Goal: Task Accomplishment & Management: Use online tool/utility

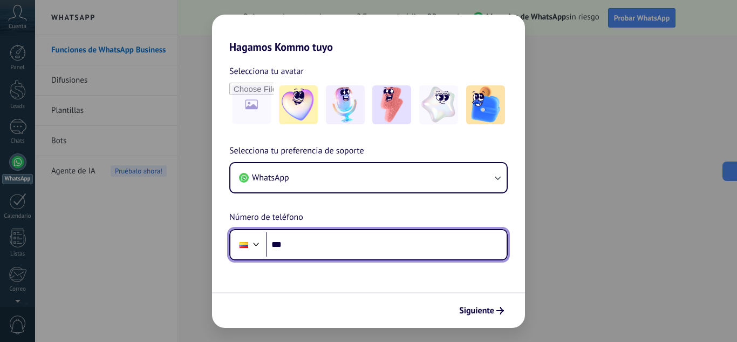
click at [327, 246] on input "***" at bounding box center [386, 244] width 241 height 25
type input "**********"
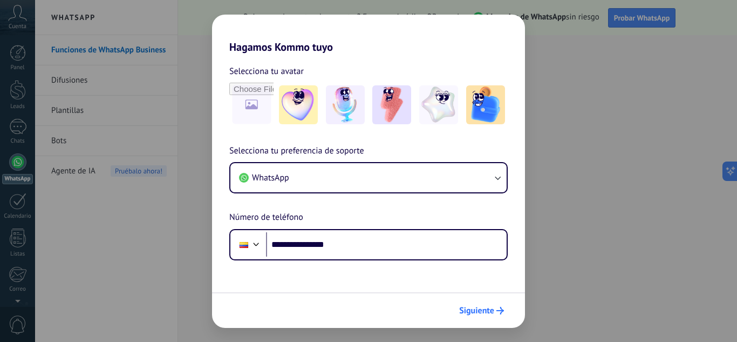
click at [474, 308] on span "Siguiente" at bounding box center [476, 310] width 35 height 8
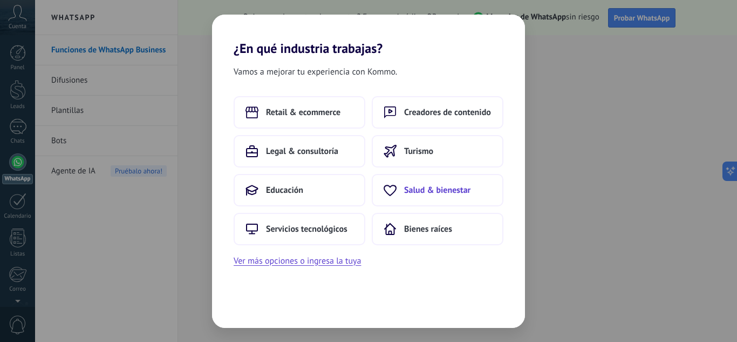
click at [447, 186] on span "Salud & bienestar" at bounding box center [437, 190] width 66 height 11
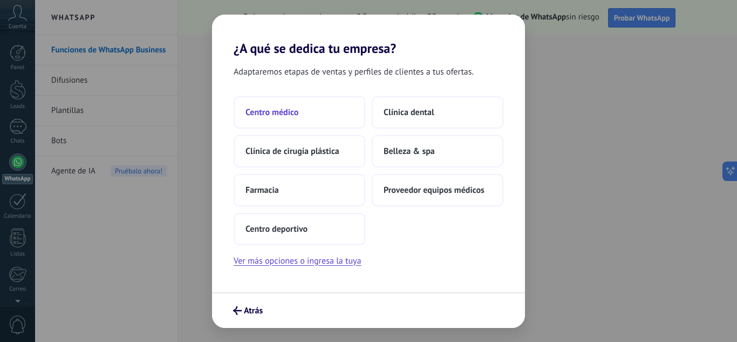
click at [300, 115] on button "Centro médico" at bounding box center [300, 112] width 132 height 32
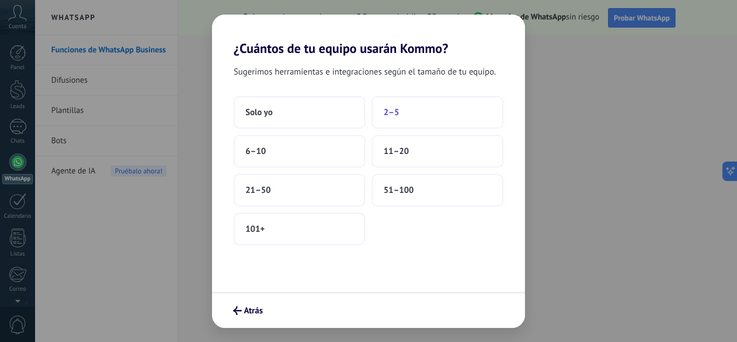
click at [422, 104] on button "2–5" at bounding box center [438, 112] width 132 height 32
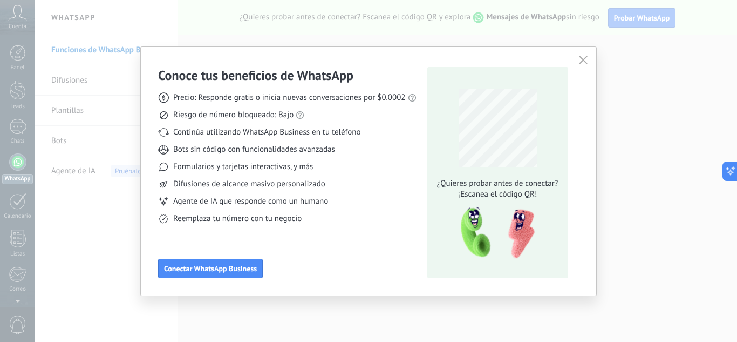
click at [586, 62] on icon "button" at bounding box center [583, 60] width 9 height 9
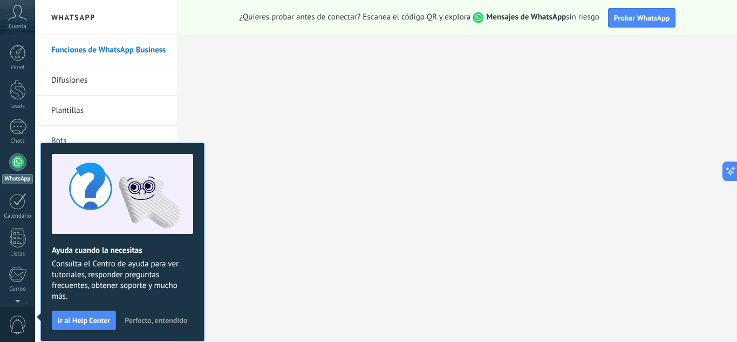
click at [17, 15] on icon at bounding box center [17, 13] width 19 height 16
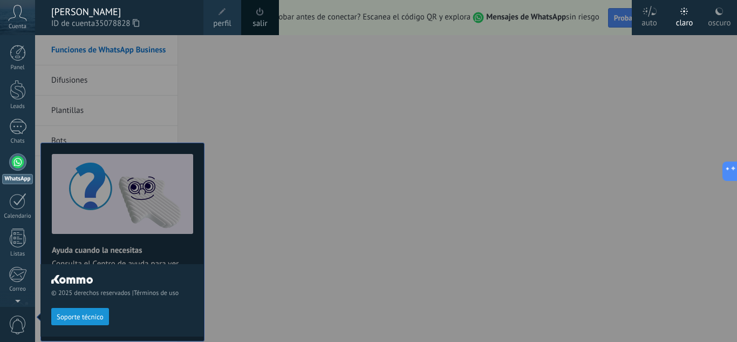
click at [17, 15] on icon at bounding box center [17, 13] width 19 height 16
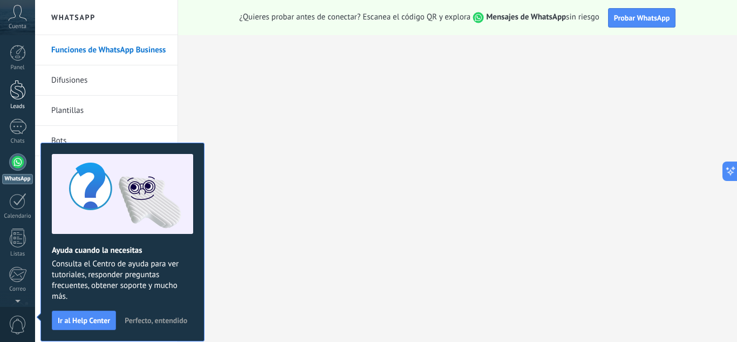
click at [17, 89] on div at bounding box center [18, 90] width 16 height 20
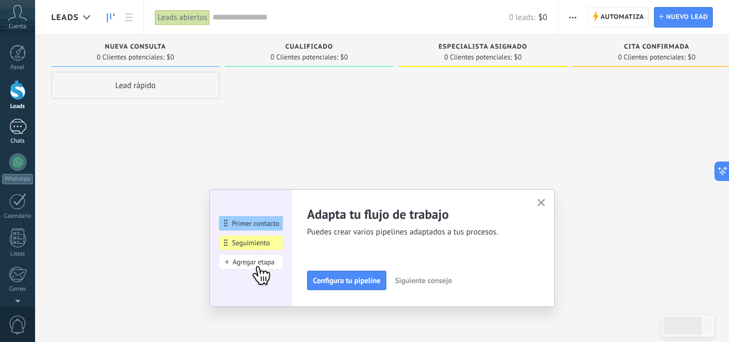
click at [25, 129] on div at bounding box center [17, 127] width 17 height 16
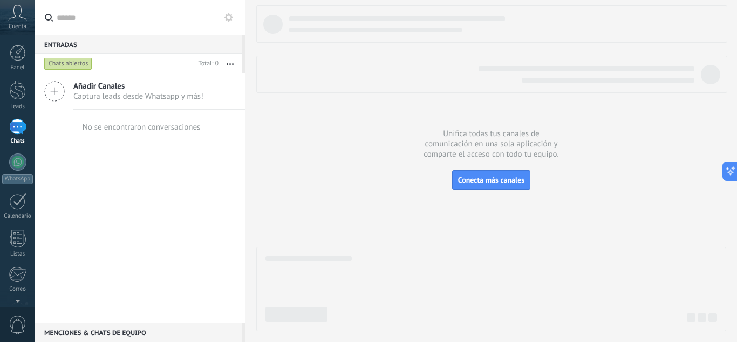
click at [13, 21] on icon at bounding box center [17, 13] width 19 height 16
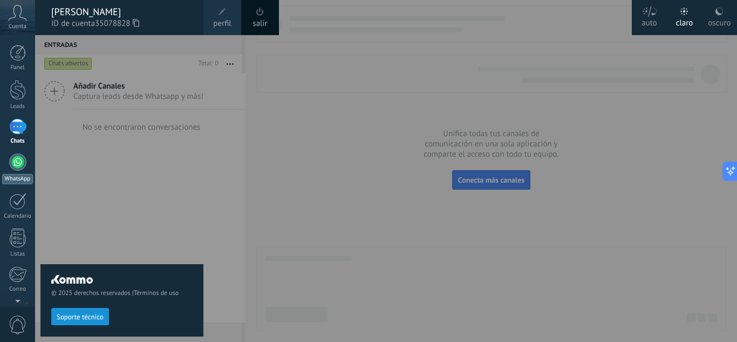
click at [18, 160] on div at bounding box center [17, 161] width 17 height 17
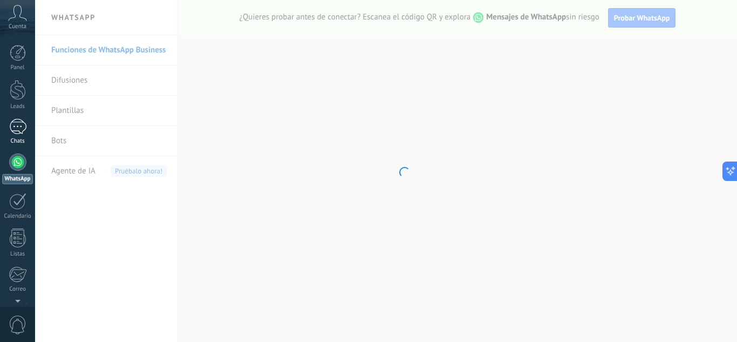
click at [16, 123] on div at bounding box center [17, 127] width 17 height 16
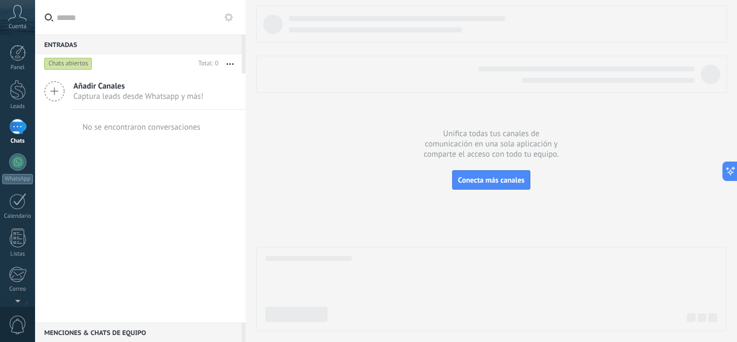
click at [17, 44] on div "Panel Leads Chats WhatsApp Clientes" at bounding box center [35, 170] width 70 height 271
click at [17, 46] on div at bounding box center [18, 53] width 16 height 16
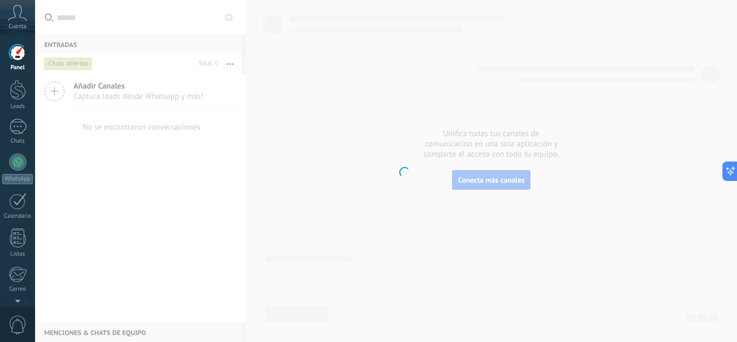
click at [25, 116] on div "Panel Leads Chats WhatsApp Clientes" at bounding box center [17, 229] width 35 height 369
click at [19, 120] on div at bounding box center [17, 127] width 17 height 16
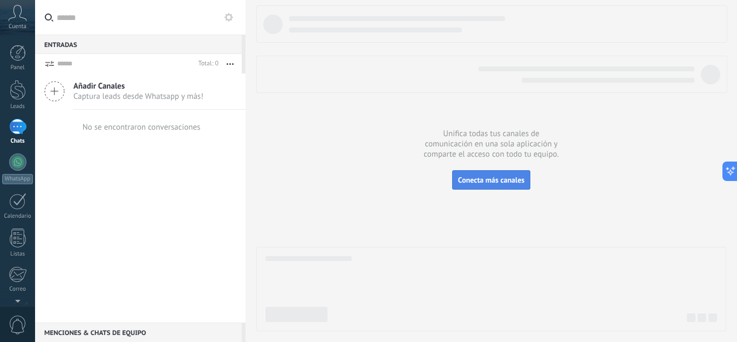
click at [472, 179] on span "Conecta más canales" at bounding box center [491, 180] width 66 height 10
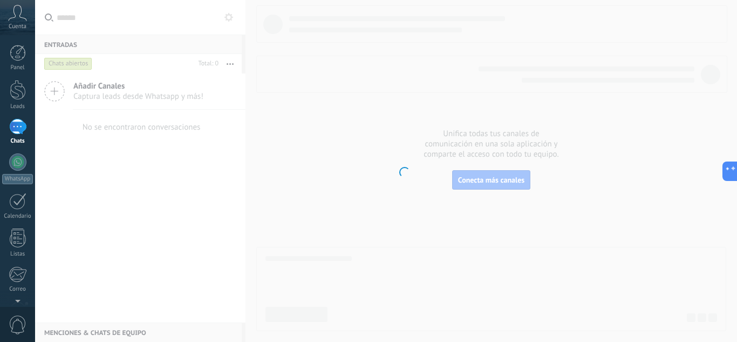
click at [472, 179] on body ".abccls-1,.abccls-2{fill-rule:evenodd}.abccls-2{fill:#fff} .abfcls-1{fill:none}…" at bounding box center [368, 171] width 737 height 342
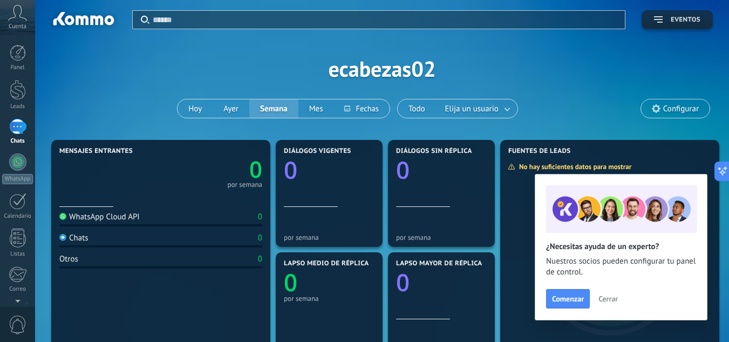
click at [668, 15] on button "Eventos" at bounding box center [677, 19] width 71 height 19
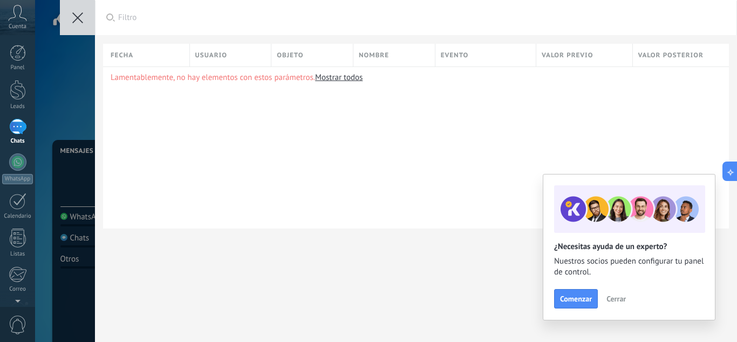
click at [80, 17] on icon at bounding box center [77, 17] width 11 height 11
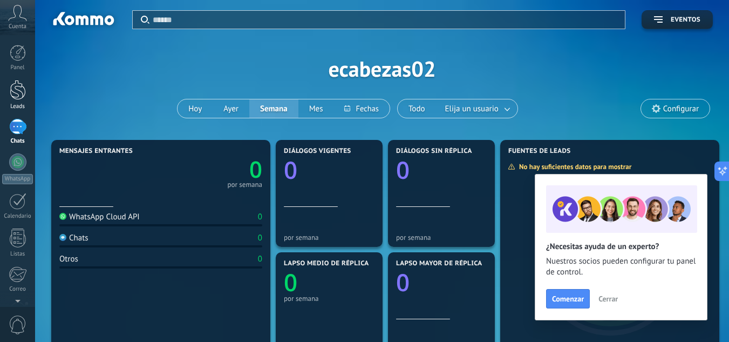
click at [18, 95] on div at bounding box center [18, 90] width 16 height 20
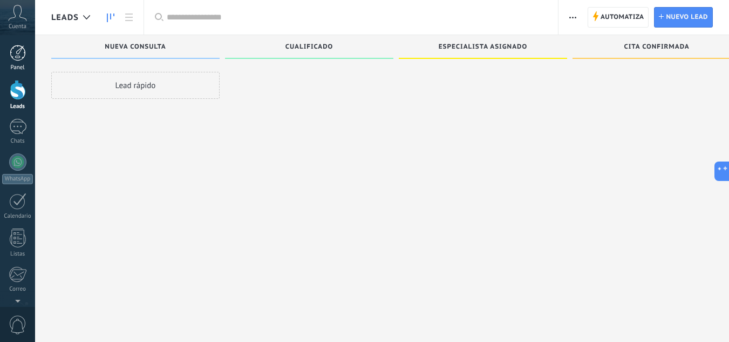
click at [15, 56] on div at bounding box center [18, 53] width 16 height 16
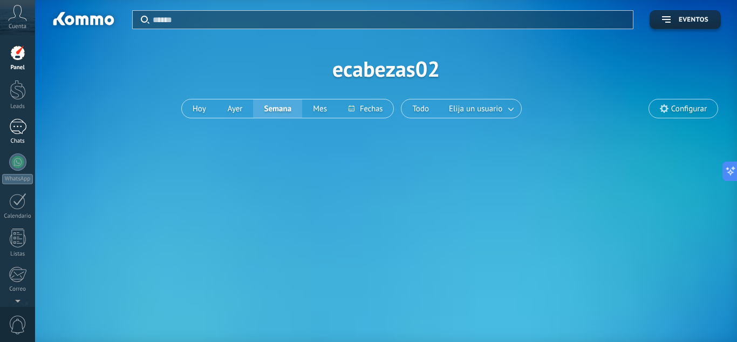
click at [14, 125] on div at bounding box center [17, 127] width 17 height 16
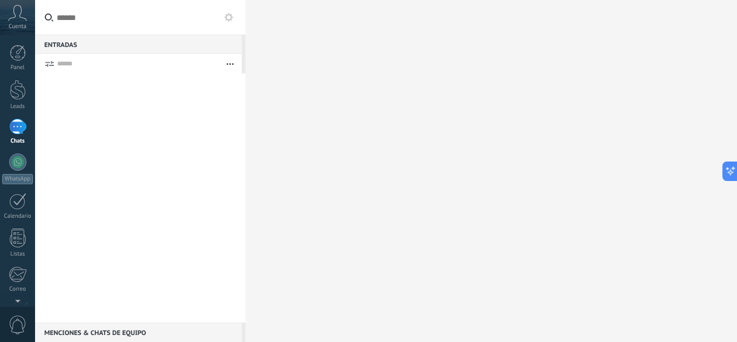
click at [52, 43] on div "Entradas 0" at bounding box center [138, 44] width 207 height 19
click at [22, 124] on div at bounding box center [17, 127] width 17 height 16
click at [17, 157] on div at bounding box center [17, 161] width 17 height 17
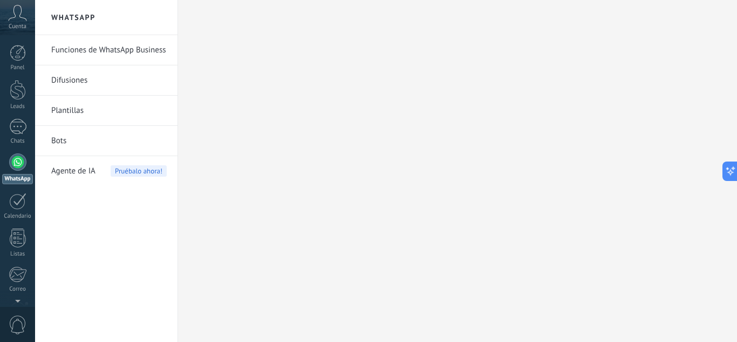
click at [61, 142] on link "Bots" at bounding box center [108, 141] width 115 height 30
click at [133, 145] on link "Bots" at bounding box center [108, 141] width 115 height 30
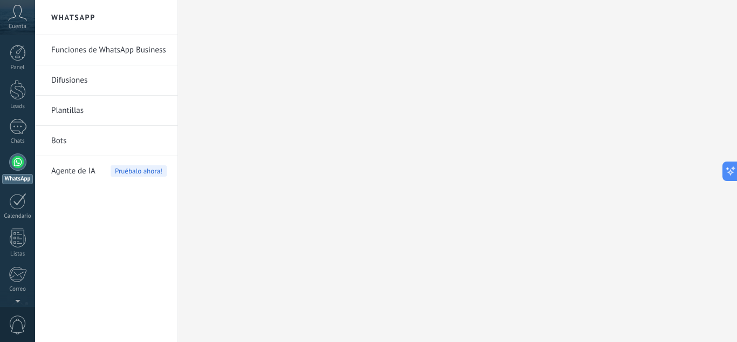
click at [133, 145] on link "Bots" at bounding box center [108, 141] width 115 height 30
click at [13, 125] on div at bounding box center [17, 127] width 17 height 16
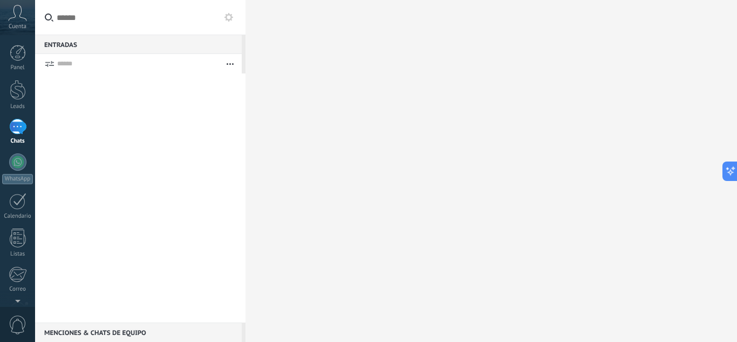
click at [115, 21] on input "text" at bounding box center [140, 17] width 210 height 35
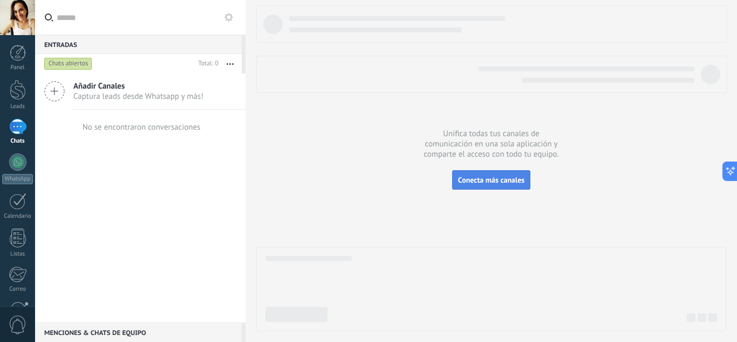
click at [476, 182] on span "Conecta más canales" at bounding box center [491, 180] width 66 height 10
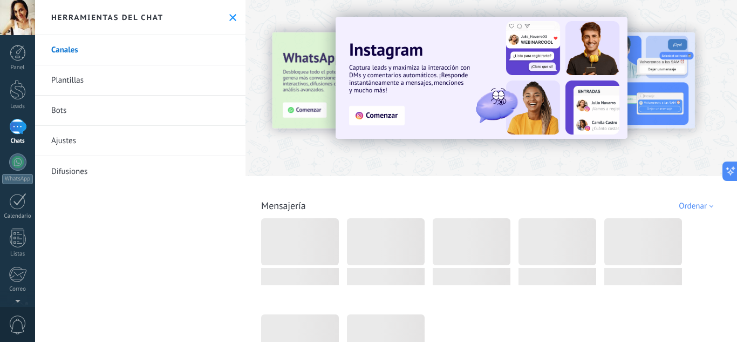
click at [63, 109] on link "Bots" at bounding box center [140, 110] width 210 height 30
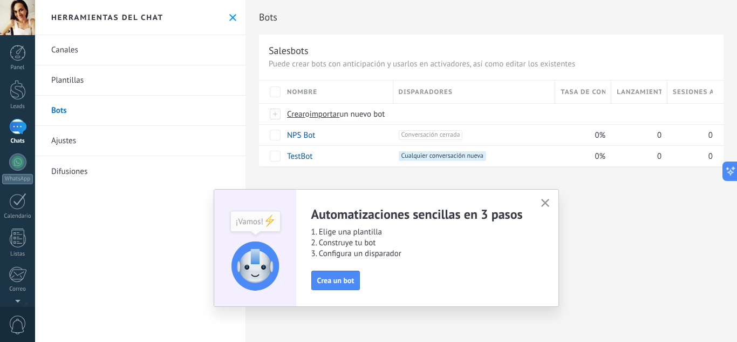
click at [544, 203] on use "button" at bounding box center [545, 203] width 8 height 8
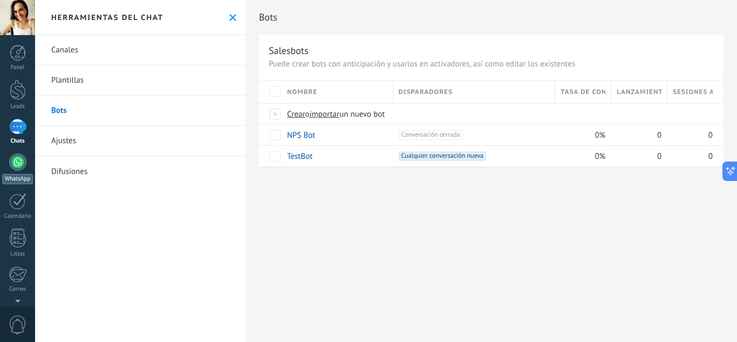
click at [15, 162] on div at bounding box center [17, 161] width 17 height 17
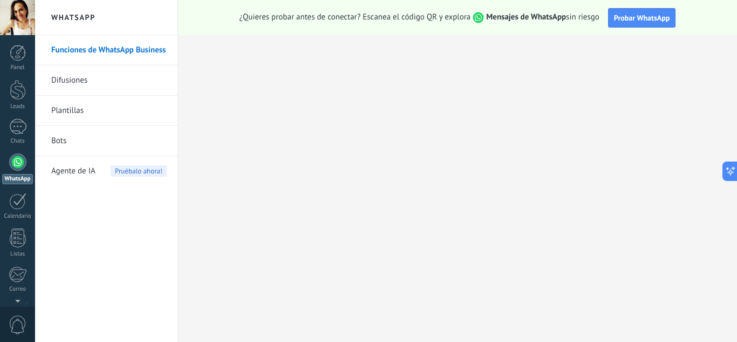
click at [61, 142] on link "Bots" at bounding box center [108, 141] width 115 height 30
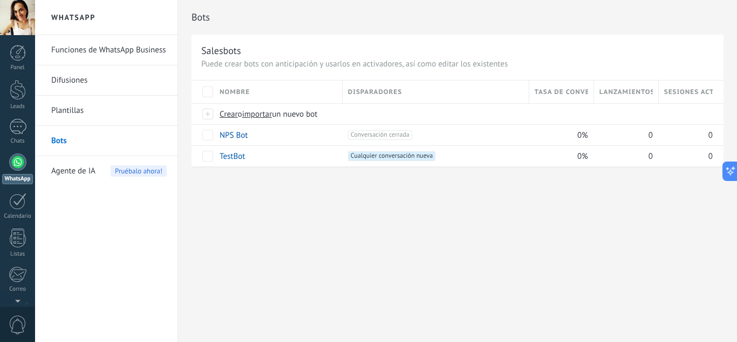
click at [66, 112] on link "Plantillas" at bounding box center [108, 110] width 115 height 30
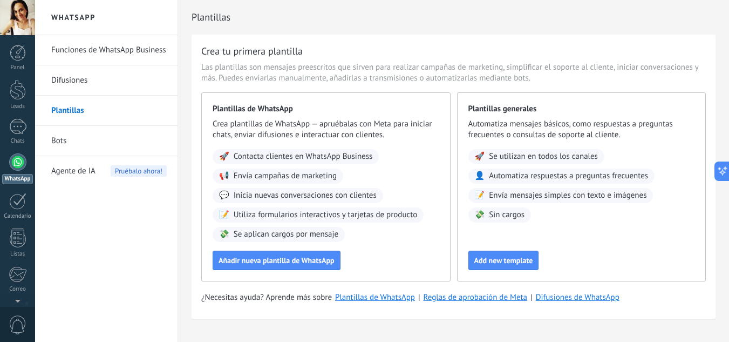
click at [64, 79] on link "Difusiones" at bounding box center [108, 80] width 115 height 30
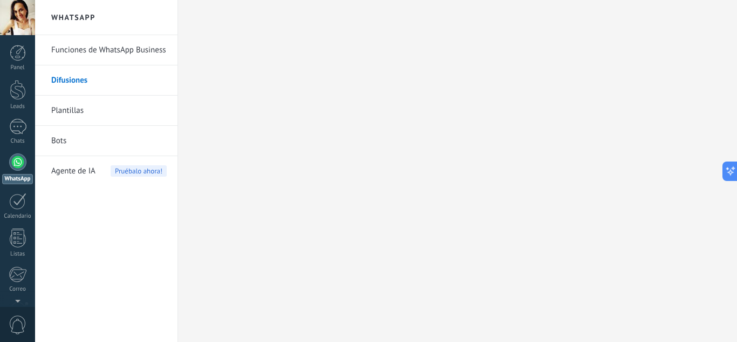
click at [60, 140] on link "Bots" at bounding box center [108, 141] width 115 height 30
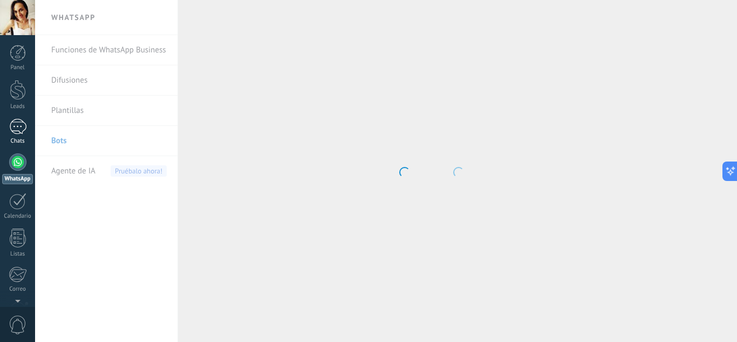
click at [15, 131] on div at bounding box center [17, 127] width 17 height 16
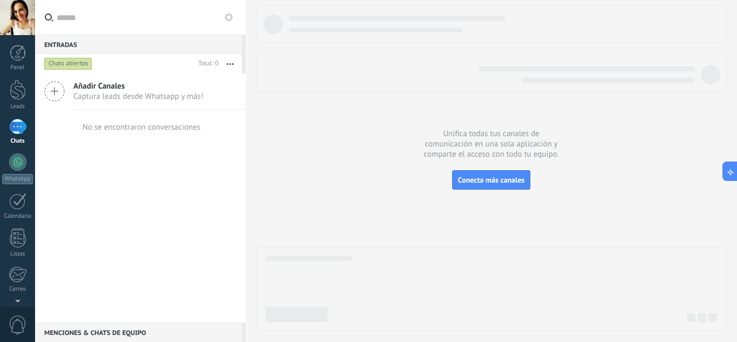
click at [101, 93] on span "Captura leads desde Whatsapp y más!" at bounding box center [138, 96] width 130 height 10
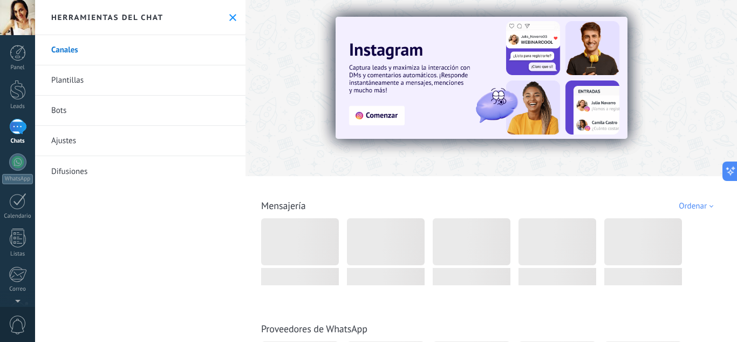
click at [73, 111] on link "Bots" at bounding box center [140, 110] width 210 height 30
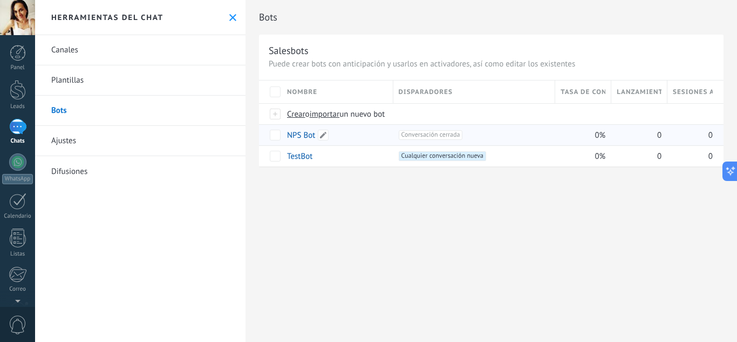
click at [291, 133] on link "NPS Bot" at bounding box center [301, 135] width 28 height 10
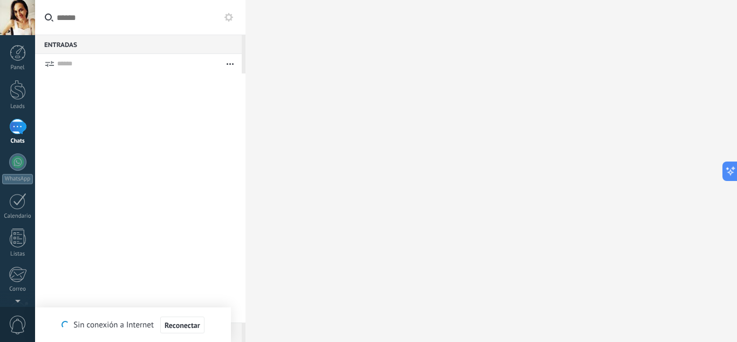
click at [16, 131] on div at bounding box center [17, 127] width 17 height 16
click at [16, 170] on link "WhatsApp" at bounding box center [17, 168] width 35 height 31
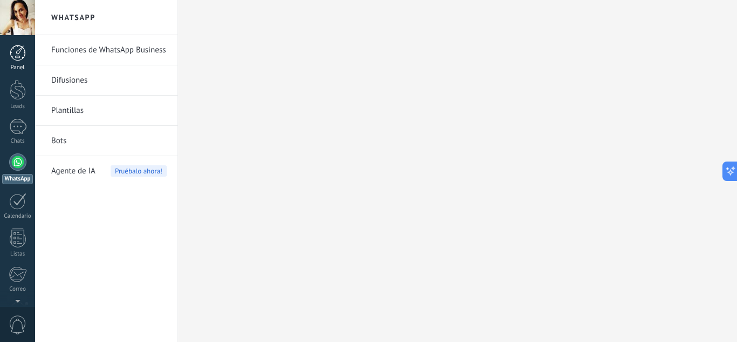
click at [21, 65] on div "Panel" at bounding box center [17, 67] width 31 height 7
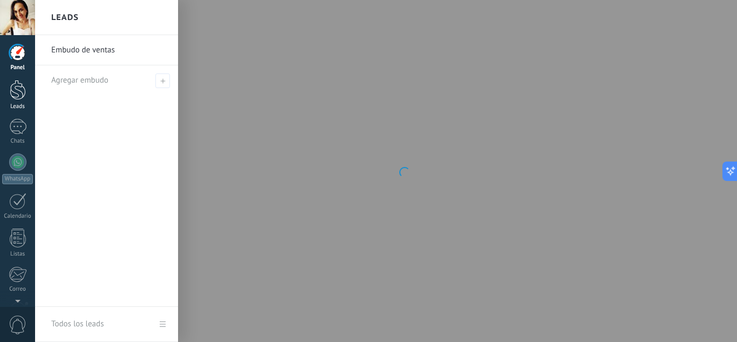
click at [14, 86] on div at bounding box center [18, 90] width 16 height 20
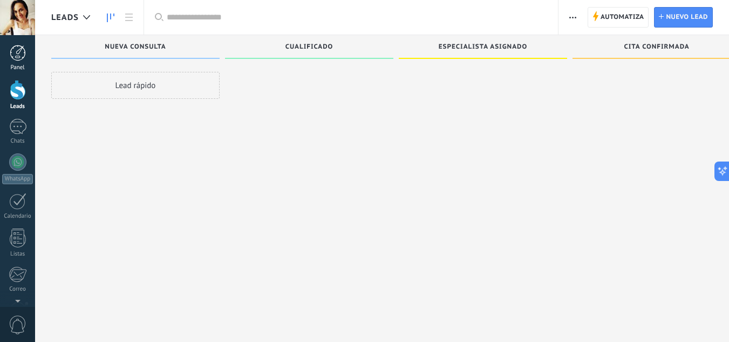
click at [10, 56] on div at bounding box center [18, 53] width 16 height 16
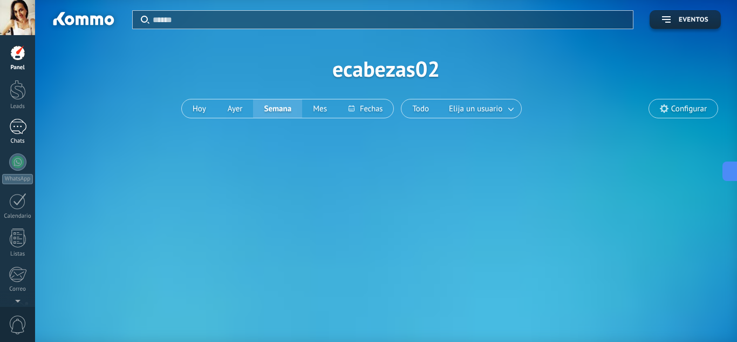
click at [16, 133] on div at bounding box center [17, 127] width 17 height 16
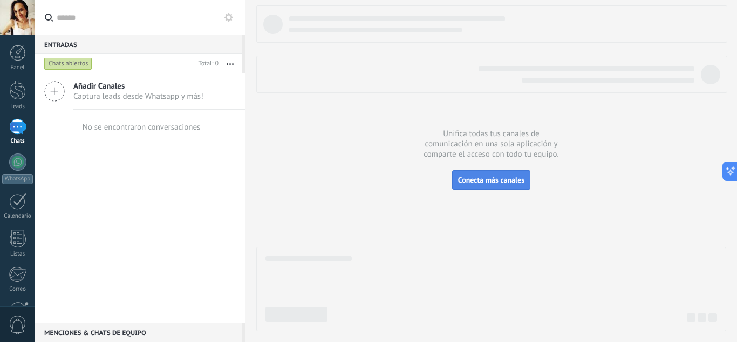
click at [482, 182] on span "Conecta más canales" at bounding box center [491, 180] width 66 height 10
click at [463, 160] on div at bounding box center [491, 167] width 470 height 325
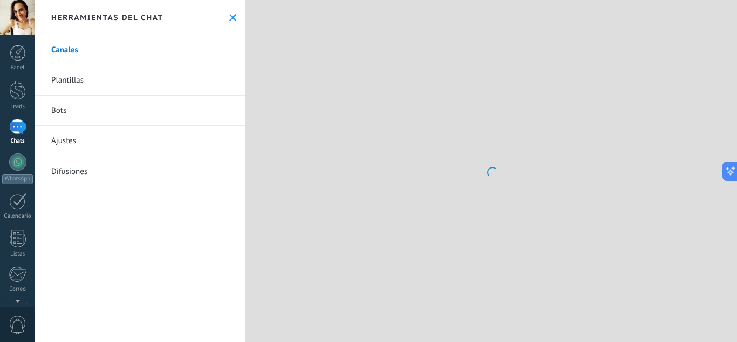
click at [153, 115] on link "Bots" at bounding box center [140, 110] width 210 height 30
click at [149, 120] on link "Bots" at bounding box center [140, 110] width 210 height 30
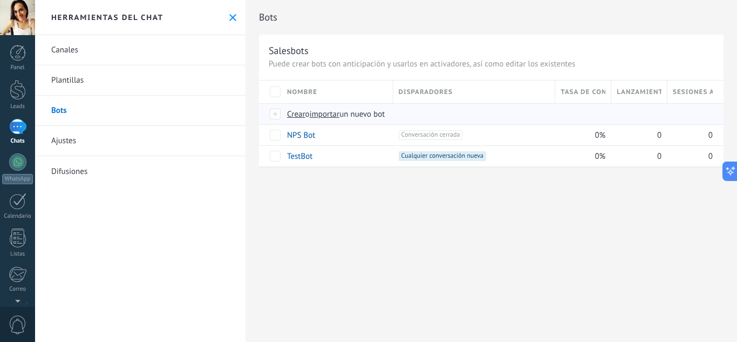
click at [321, 116] on span "importar" at bounding box center [325, 114] width 30 height 10
click at [0, 0] on input "importar un nuevo bot" at bounding box center [0, 0] width 0 height 0
click at [335, 117] on span "importar" at bounding box center [325, 114] width 30 height 10
click at [0, 0] on input "importar un nuevo bot" at bounding box center [0, 0] width 0 height 0
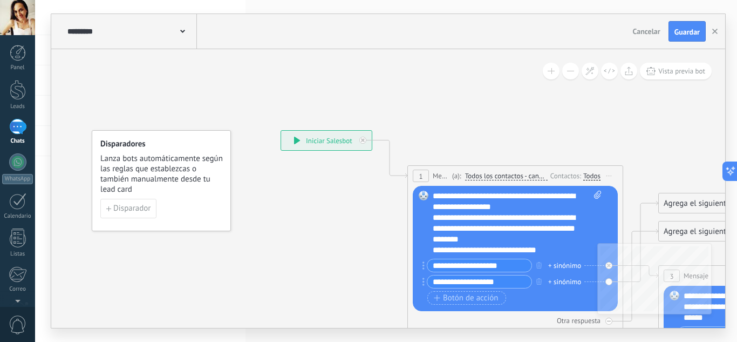
click at [306, 139] on div "**********" at bounding box center [326, 140] width 91 height 19
click at [681, 30] on span "Guardar" at bounding box center [686, 32] width 25 height 8
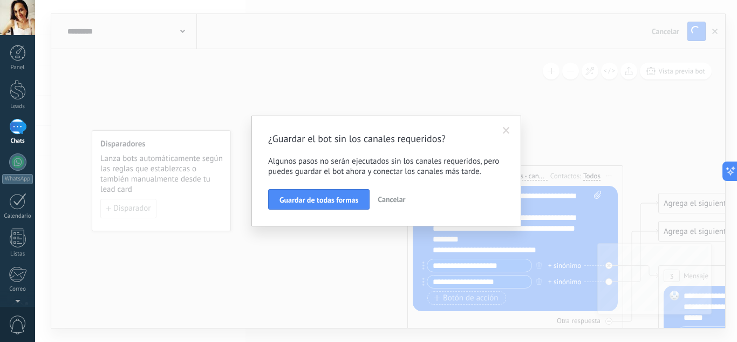
click at [401, 203] on span "Cancelar" at bounding box center [392, 199] width 28 height 10
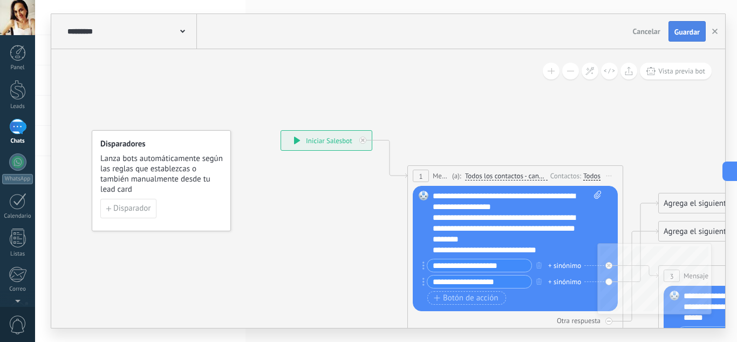
click at [680, 31] on span "Guardar" at bounding box center [686, 32] width 25 height 8
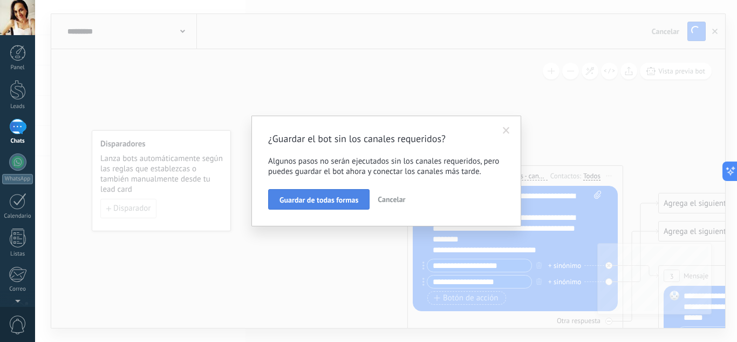
click at [338, 201] on span "Guardar de todas formas" at bounding box center [318, 200] width 79 height 8
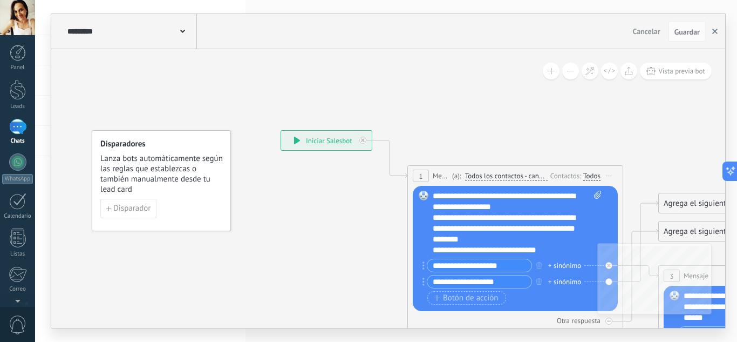
click at [718, 32] on button "button" at bounding box center [715, 31] width 16 height 21
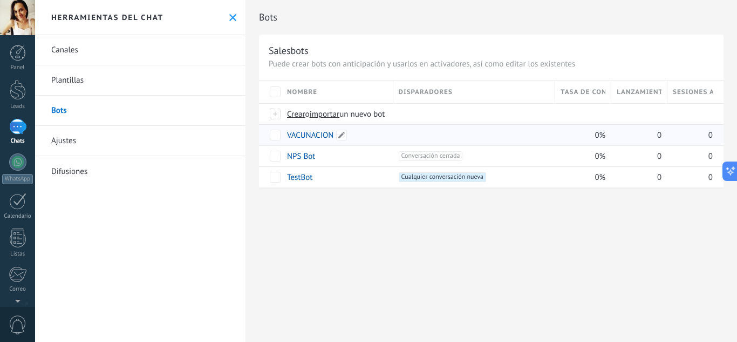
click at [311, 139] on link "VACUNACION" at bounding box center [310, 135] width 46 height 10
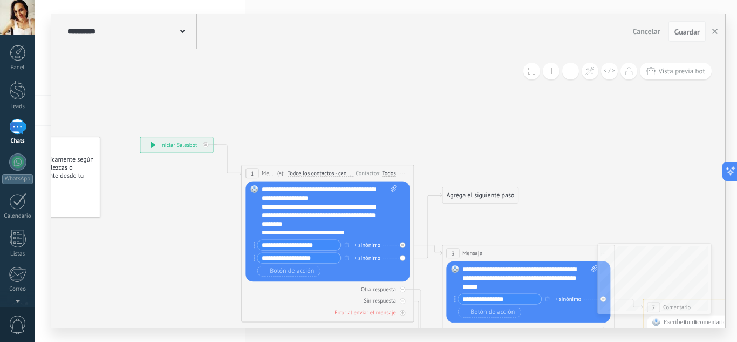
drag, startPoint x: 496, startPoint y: 125, endPoint x: 349, endPoint y: 130, distance: 146.8
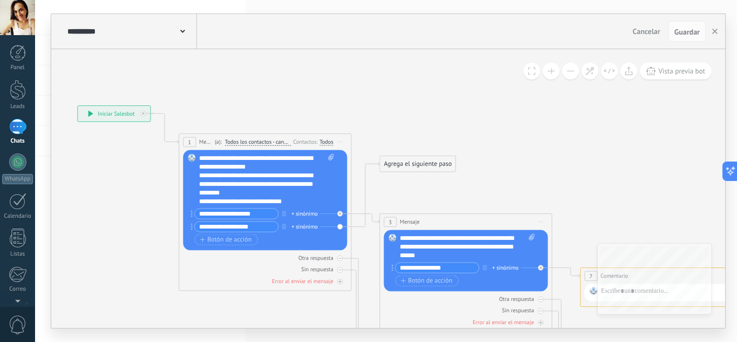
drag, startPoint x: 539, startPoint y: 174, endPoint x: 474, endPoint y: 142, distance: 72.6
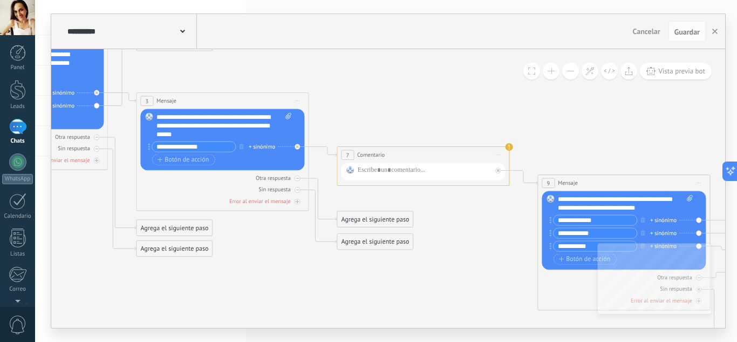
drag, startPoint x: 569, startPoint y: 180, endPoint x: 329, endPoint y: 59, distance: 269.3
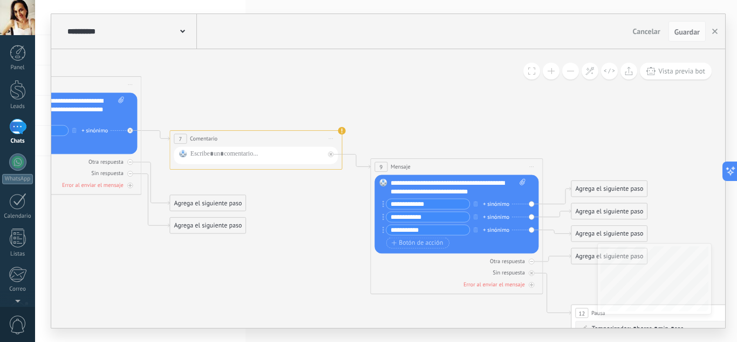
drag, startPoint x: 495, startPoint y: 114, endPoint x: 326, endPoint y: 98, distance: 169.6
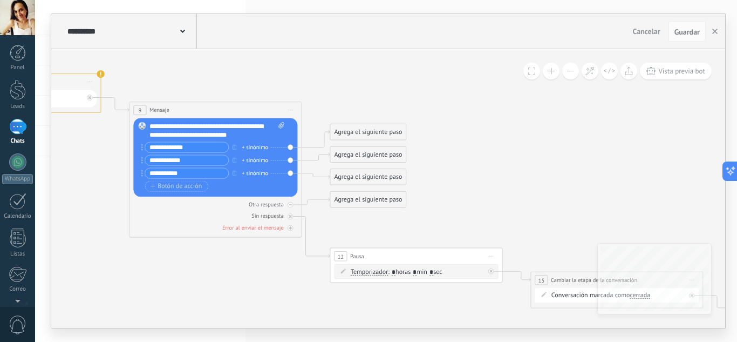
drag, startPoint x: 506, startPoint y: 112, endPoint x: 267, endPoint y: 56, distance: 246.0
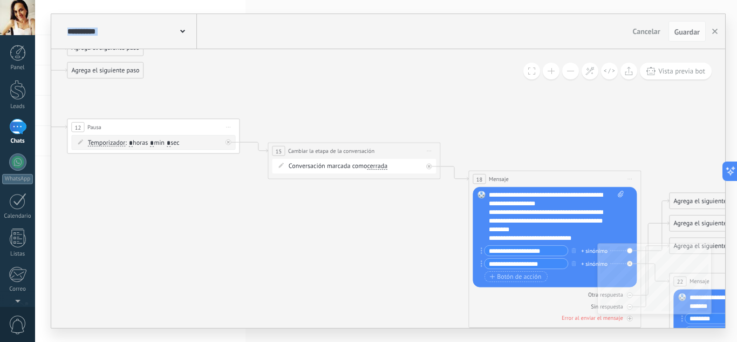
drag, startPoint x: 509, startPoint y: 179, endPoint x: 246, endPoint y: 50, distance: 292.7
click at [246, 50] on icon at bounding box center [398, 249] width 2902 height 1364
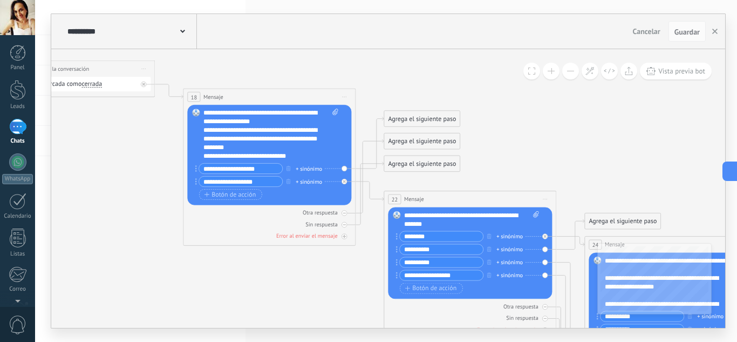
drag, startPoint x: 526, startPoint y: 101, endPoint x: 241, endPoint y: 19, distance: 297.0
click at [241, 19] on div "**********" at bounding box center [388, 170] width 674 height 313
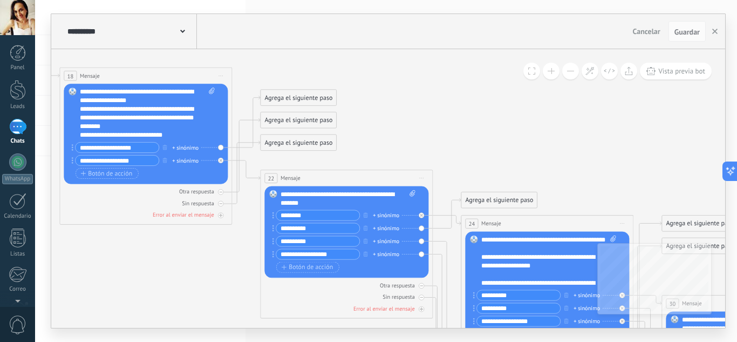
drag, startPoint x: 459, startPoint y: 94, endPoint x: 336, endPoint y: 73, distance: 125.3
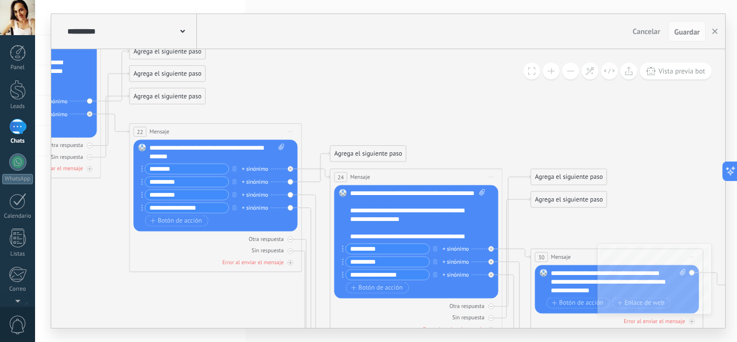
drag, startPoint x: 494, startPoint y: 130, endPoint x: 363, endPoint y: 84, distance: 139.1
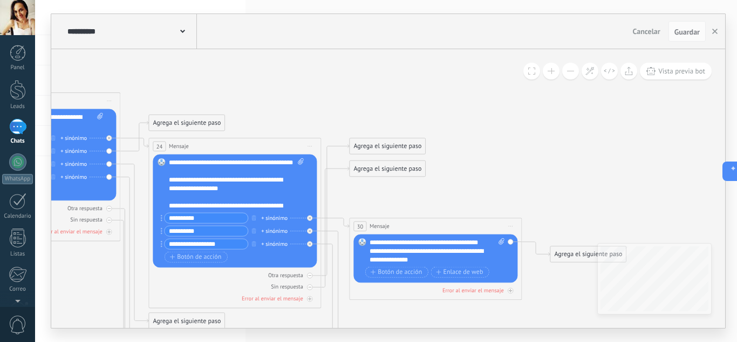
drag, startPoint x: 538, startPoint y: 128, endPoint x: 351, endPoint y: 94, distance: 190.2
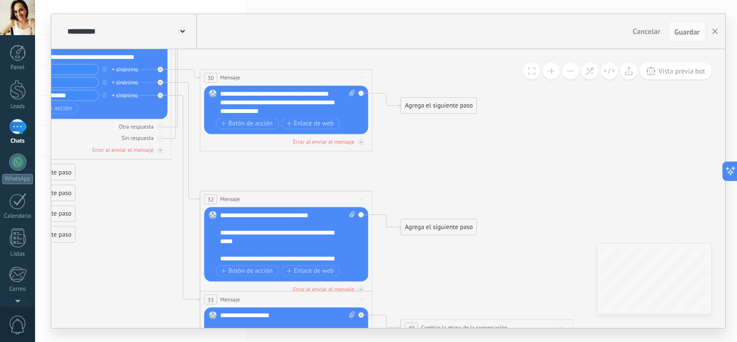
drag, startPoint x: 527, startPoint y: 180, endPoint x: 384, endPoint y: 31, distance: 206.4
click at [384, 31] on div "**********" at bounding box center [388, 170] width 674 height 313
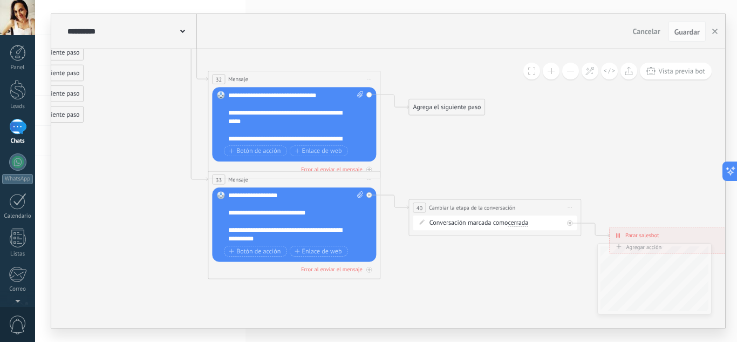
drag, startPoint x: 602, startPoint y: 138, endPoint x: 610, endPoint y: 18, distance: 120.0
click at [610, 18] on div "**********" at bounding box center [388, 170] width 674 height 313
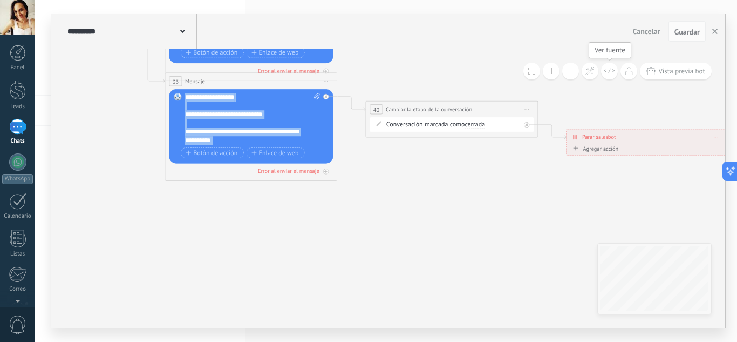
drag, startPoint x: 654, startPoint y: 163, endPoint x: 596, endPoint y: 66, distance: 113.7
click at [596, 66] on div "**********" at bounding box center [388, 188] width 674 height 278
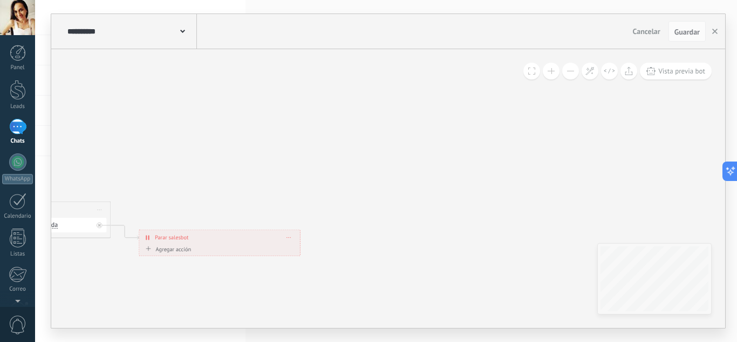
drag, startPoint x: 535, startPoint y: 208, endPoint x: 122, endPoint y: 311, distance: 425.4
click at [717, 33] on use "button" at bounding box center [714, 31] width 5 height 5
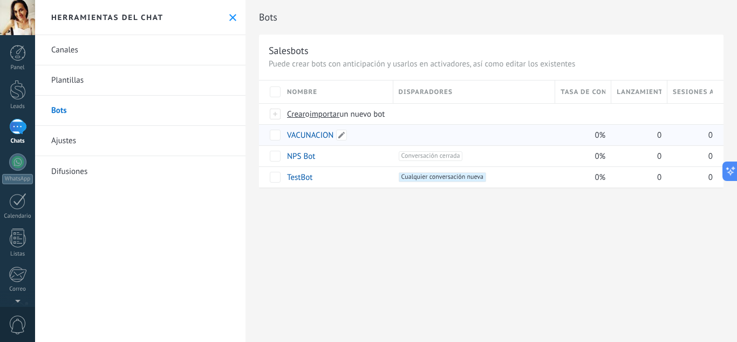
click at [316, 131] on link "VACUNACION" at bounding box center [310, 135] width 46 height 10
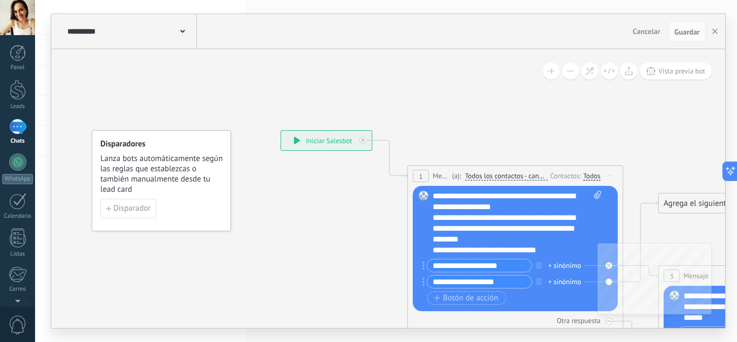
drag, startPoint x: 316, startPoint y: 131, endPoint x: 318, endPoint y: 125, distance: 5.6
click at [318, 131] on div "**********" at bounding box center [326, 140] width 91 height 19
click at [319, 131] on div "**********" at bounding box center [328, 134] width 91 height 19
